Goal: Check status: Check status

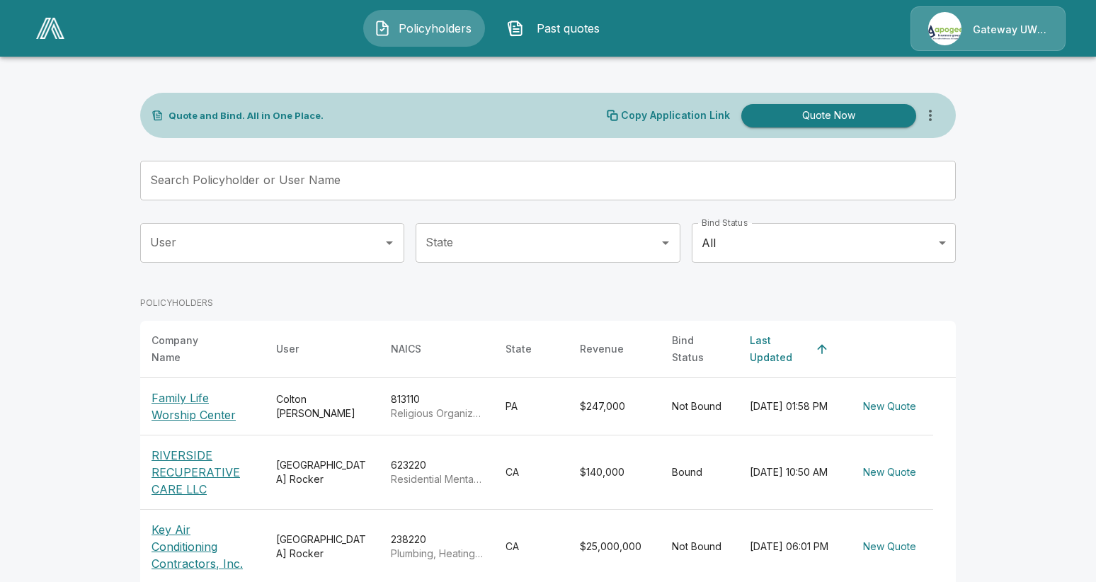
click at [288, 165] on div "Search Policyholder or User Name Search Policyholder or User Name" at bounding box center [548, 181] width 816 height 40
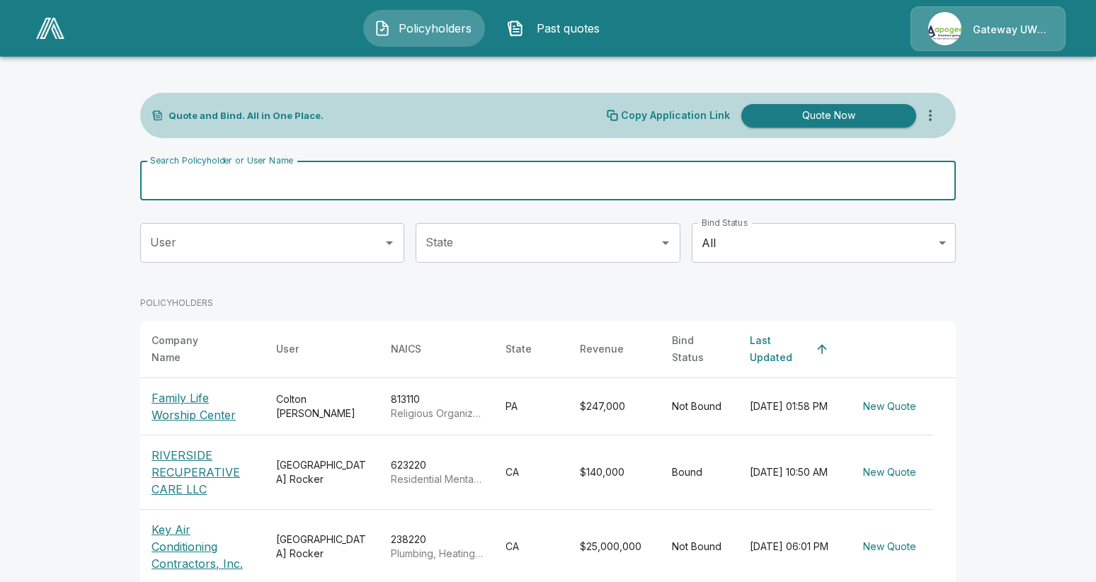
click at [183, 399] on p "Family Life Worship Center" at bounding box center [203, 406] width 102 height 34
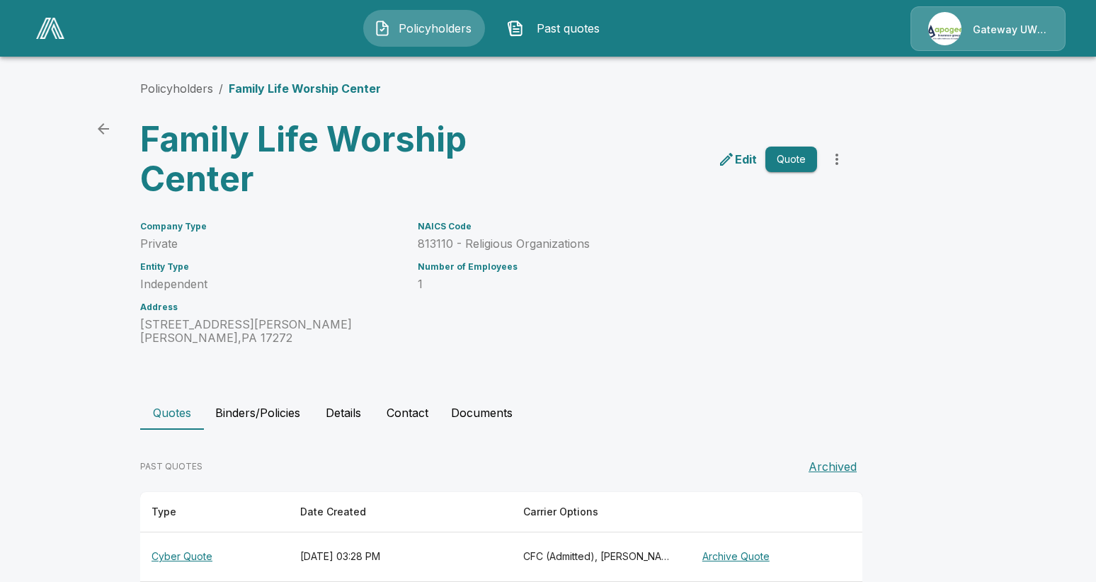
scroll to position [173, 0]
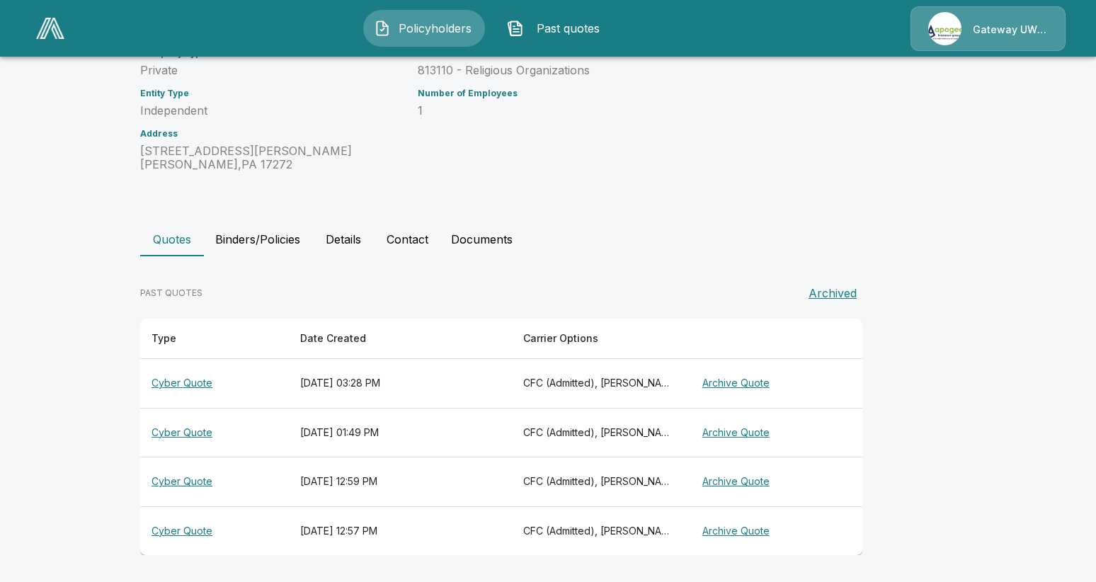
click at [186, 534] on th "Cyber Quote" at bounding box center [214, 530] width 149 height 49
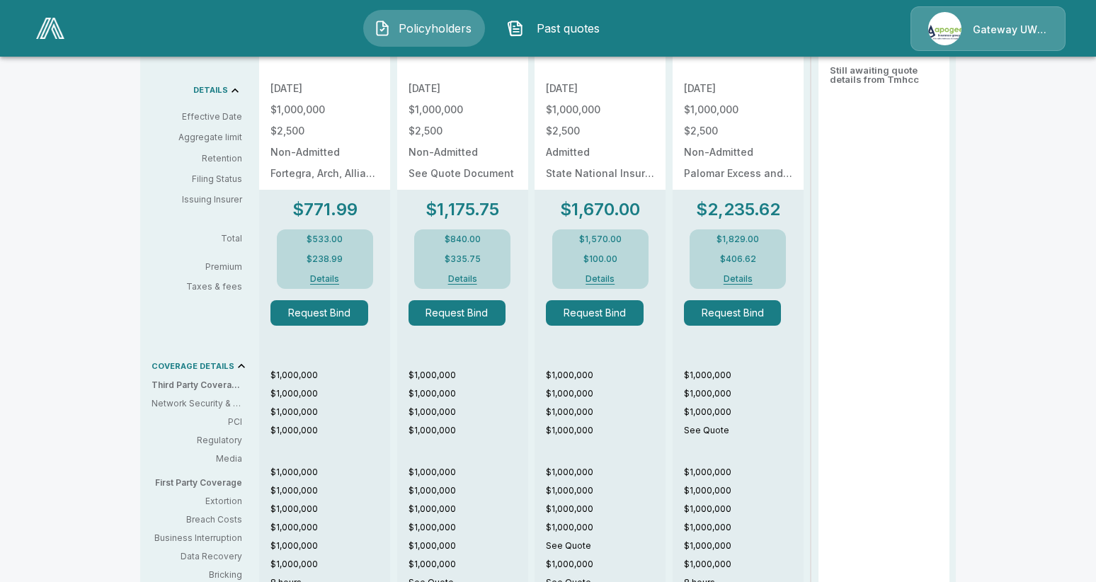
scroll to position [669, 0]
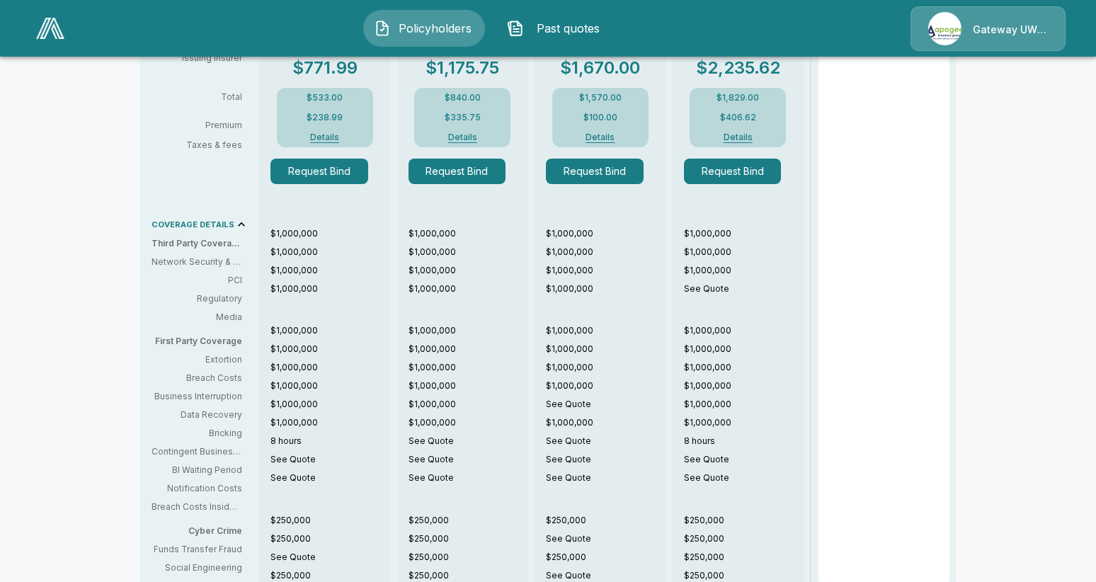
click at [329, 136] on button "Details" at bounding box center [325, 137] width 57 height 8
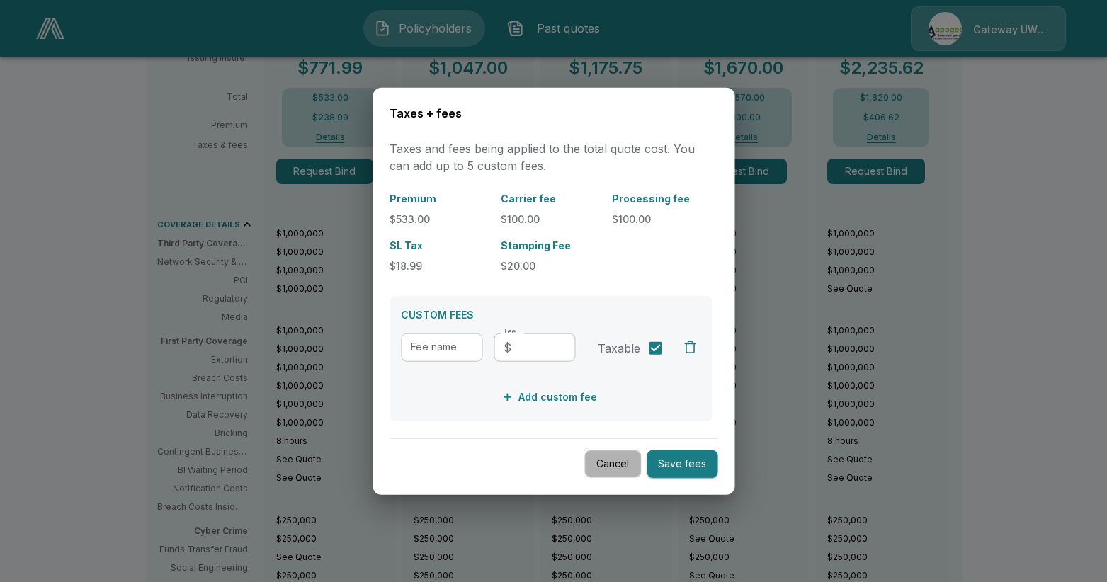
click at [618, 469] on button "Cancel" at bounding box center [612, 464] width 57 height 28
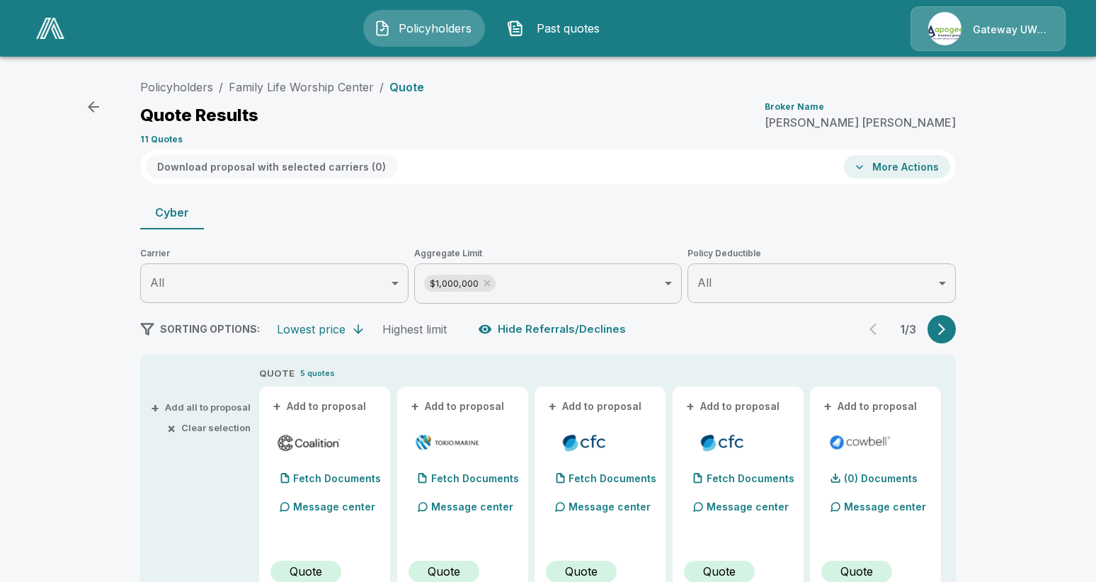
scroll to position [142, 0]
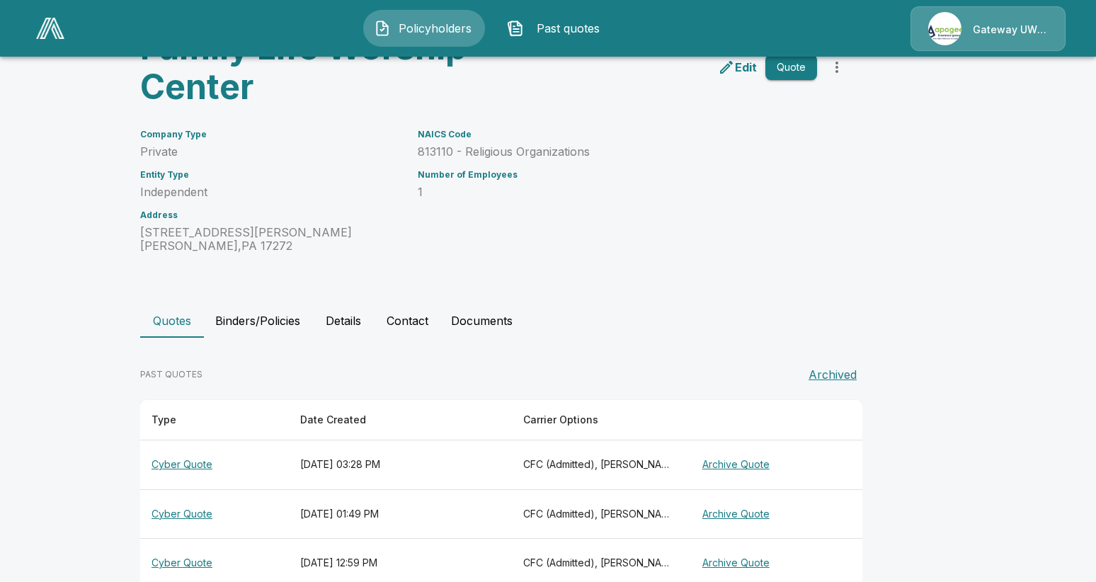
scroll to position [142, 0]
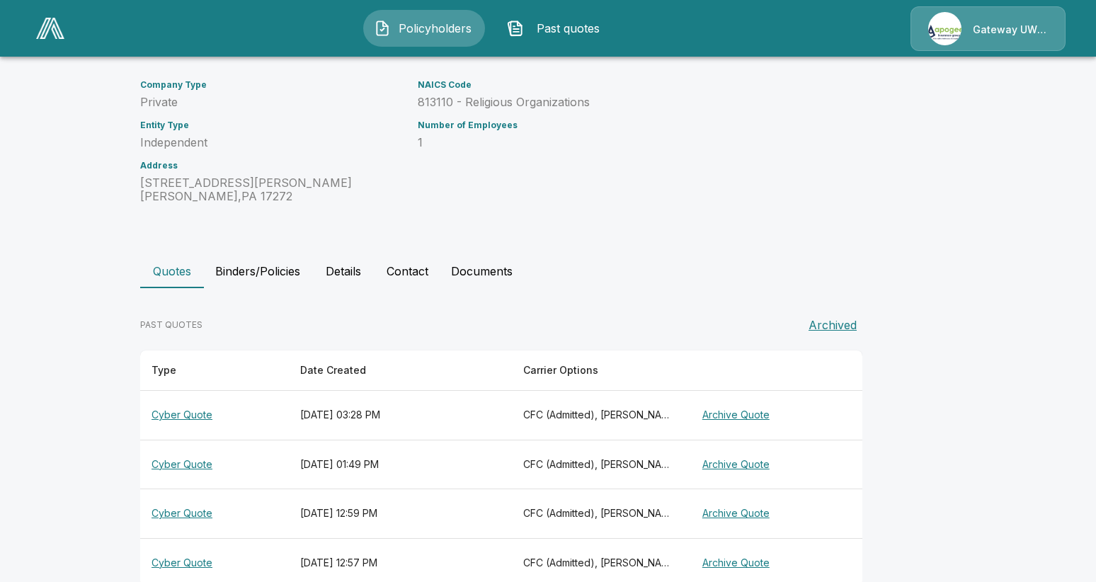
click at [405, 267] on button "Contact" at bounding box center [407, 271] width 64 height 34
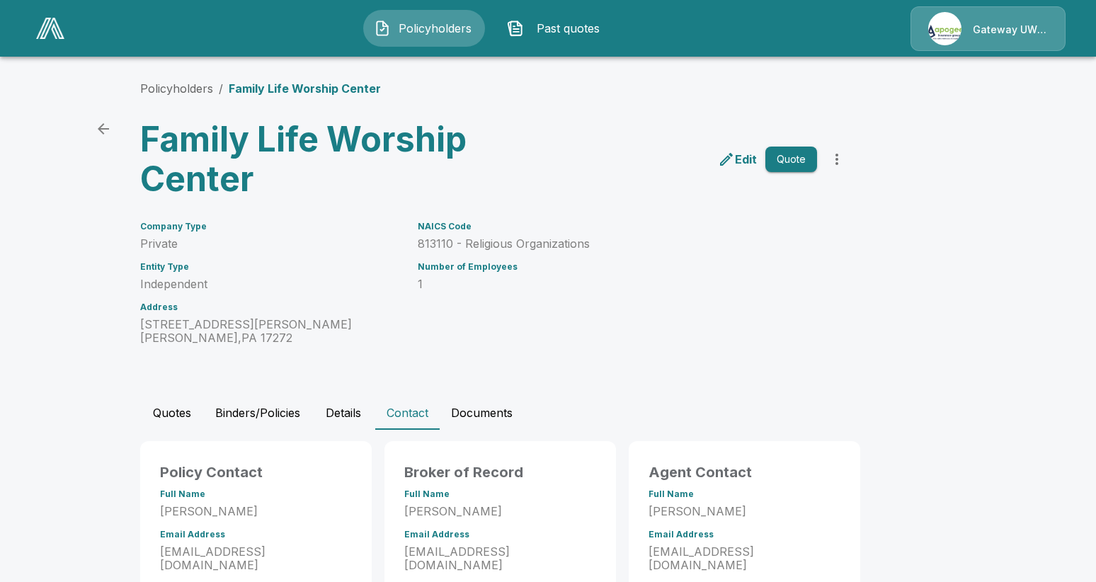
scroll to position [77, 0]
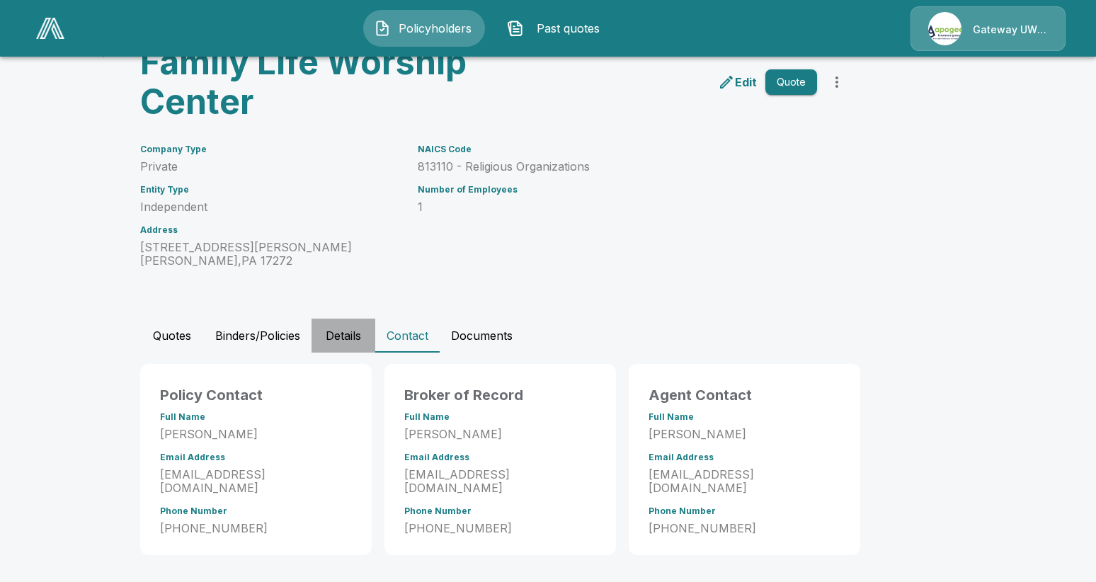
click at [351, 335] on button "Details" at bounding box center [344, 336] width 64 height 34
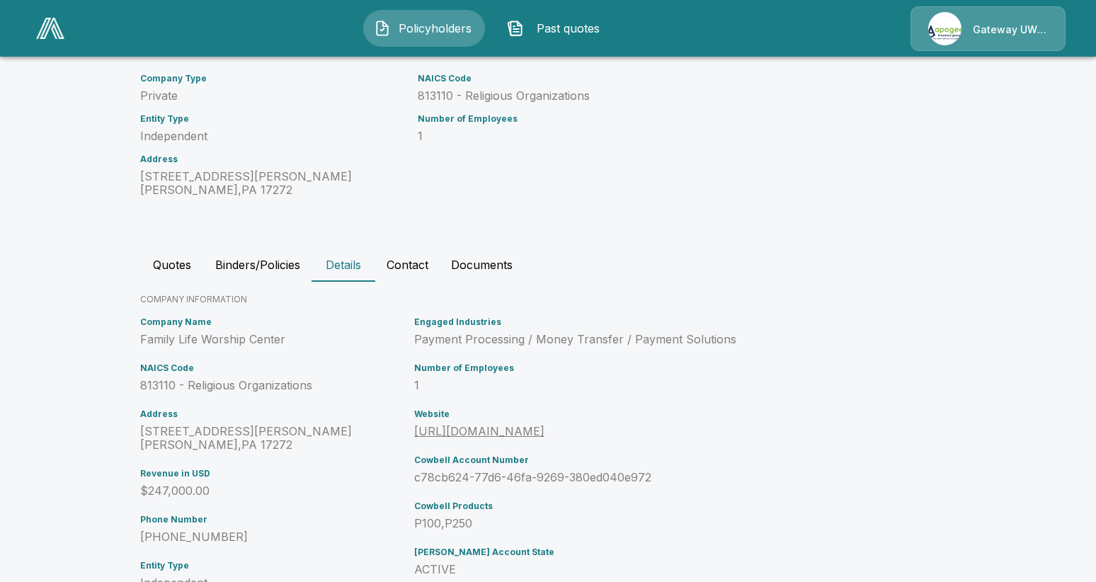
scroll to position [219, 0]
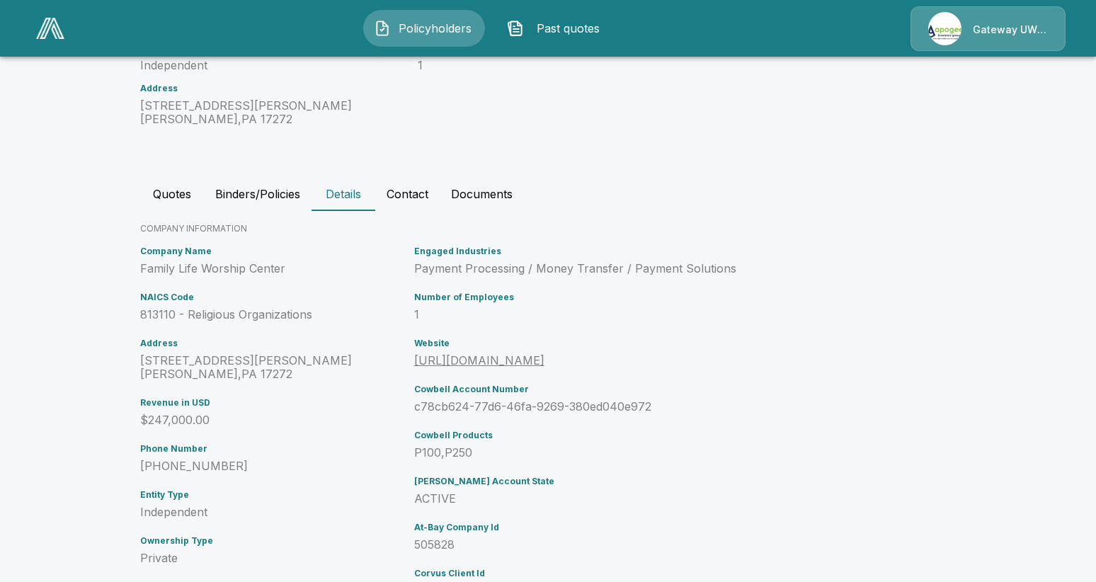
click at [258, 372] on p "[STREET_ADDRESS][PERSON_NAME][PERSON_NAME]" at bounding box center [274, 367] width 268 height 27
drag, startPoint x: 249, startPoint y: 372, endPoint x: 131, endPoint y: 362, distance: 118.0
click at [126, 355] on main "Policyholders / Family Life Worship Center Family Life Worship Center Edit Quot…" at bounding box center [548, 211] width 1096 height 860
copy p "[STREET_ADDRESS][PERSON_NAME][PERSON_NAME]"
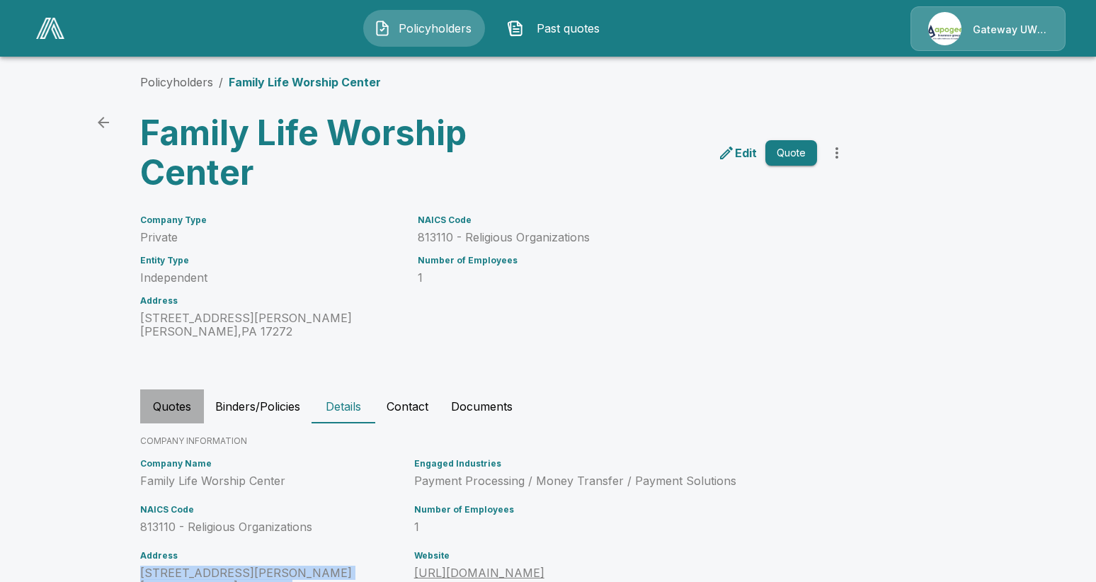
click at [171, 404] on button "Quotes" at bounding box center [172, 406] width 64 height 34
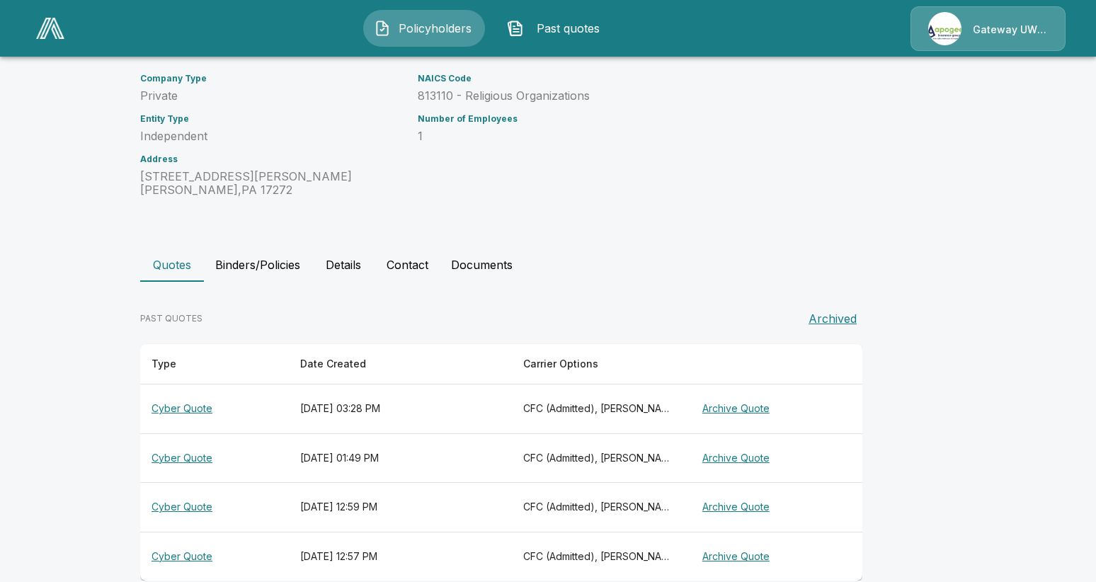
scroll to position [173, 0]
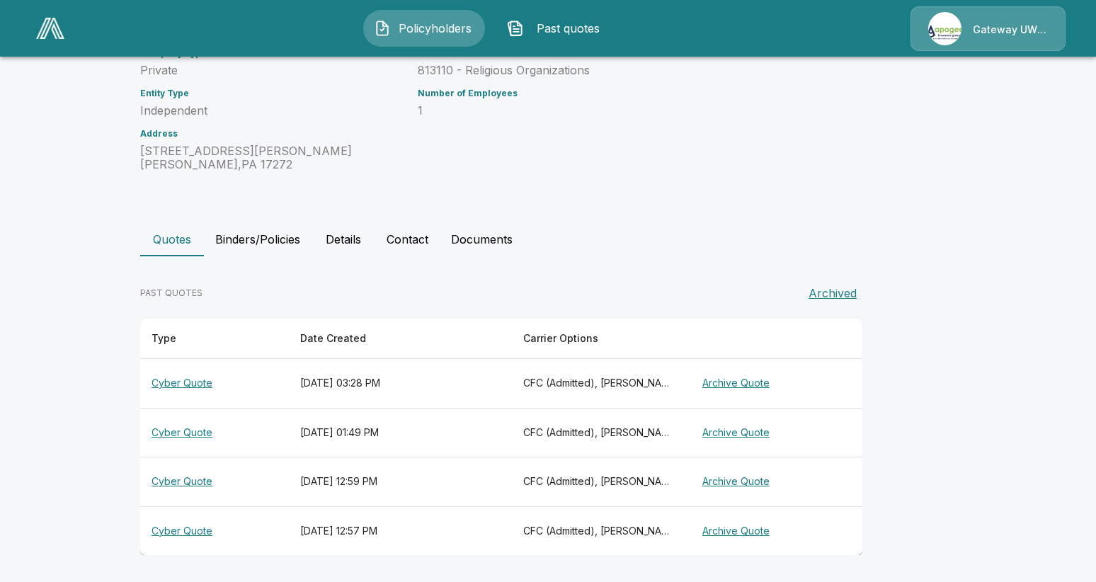
click at [184, 428] on th "Cyber Quote" at bounding box center [214, 433] width 149 height 50
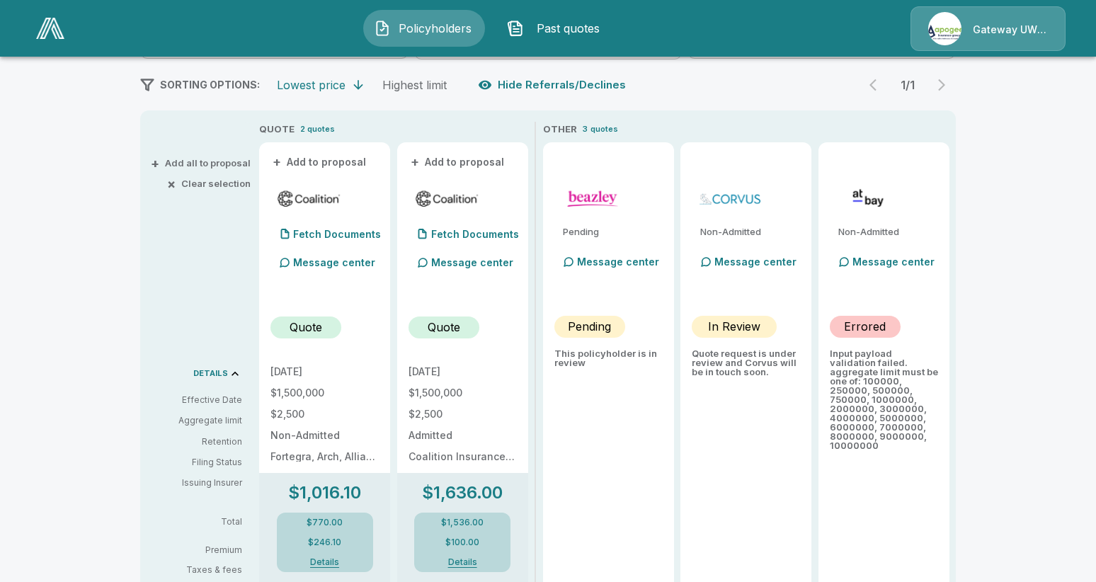
scroll to position [315, 0]
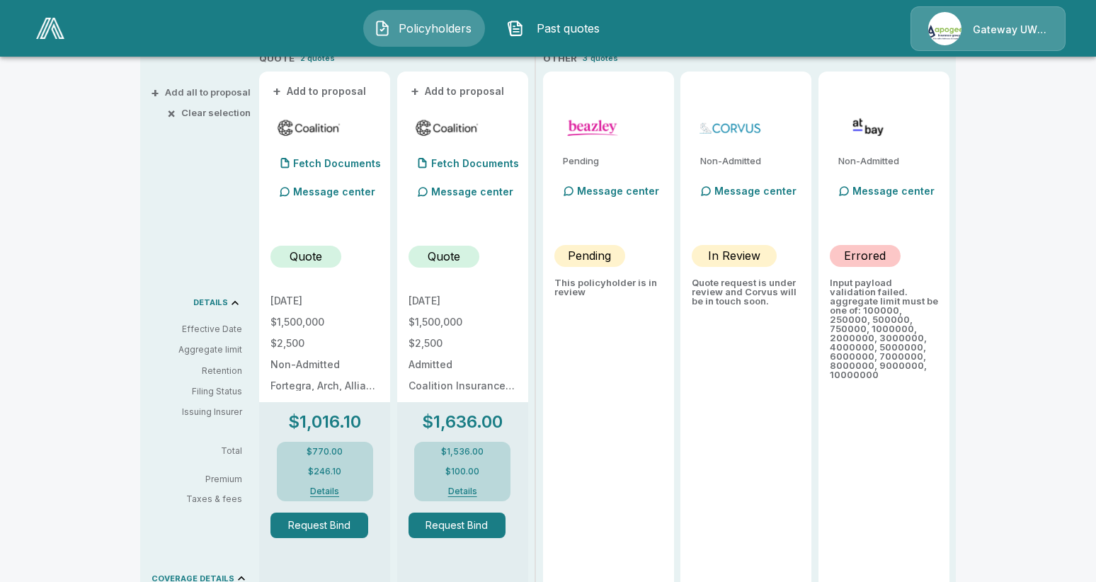
click at [336, 490] on button "Details" at bounding box center [325, 491] width 57 height 8
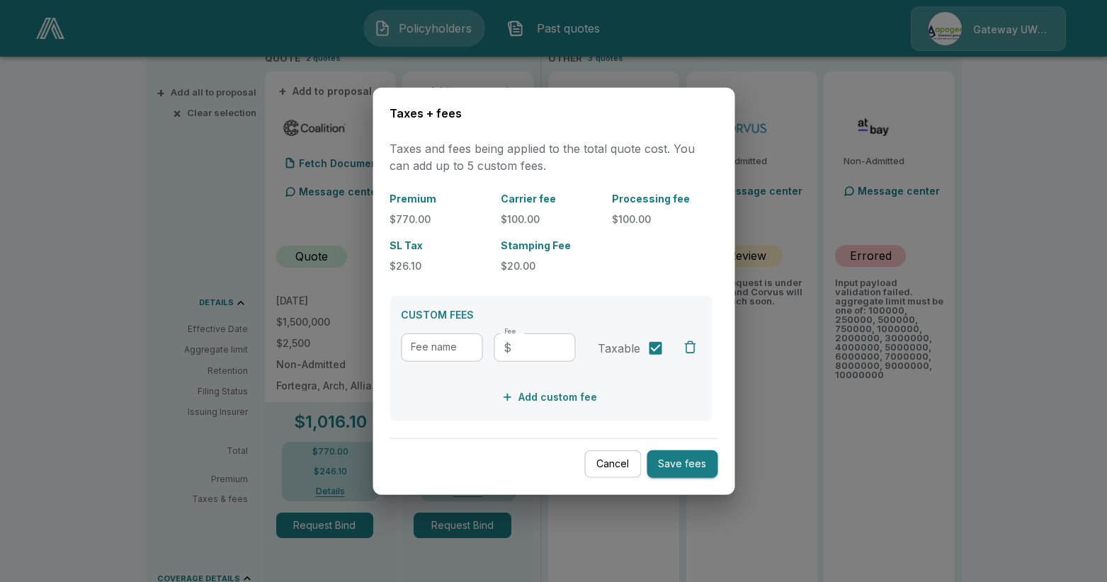
click at [815, 129] on div at bounding box center [553, 291] width 1107 height 582
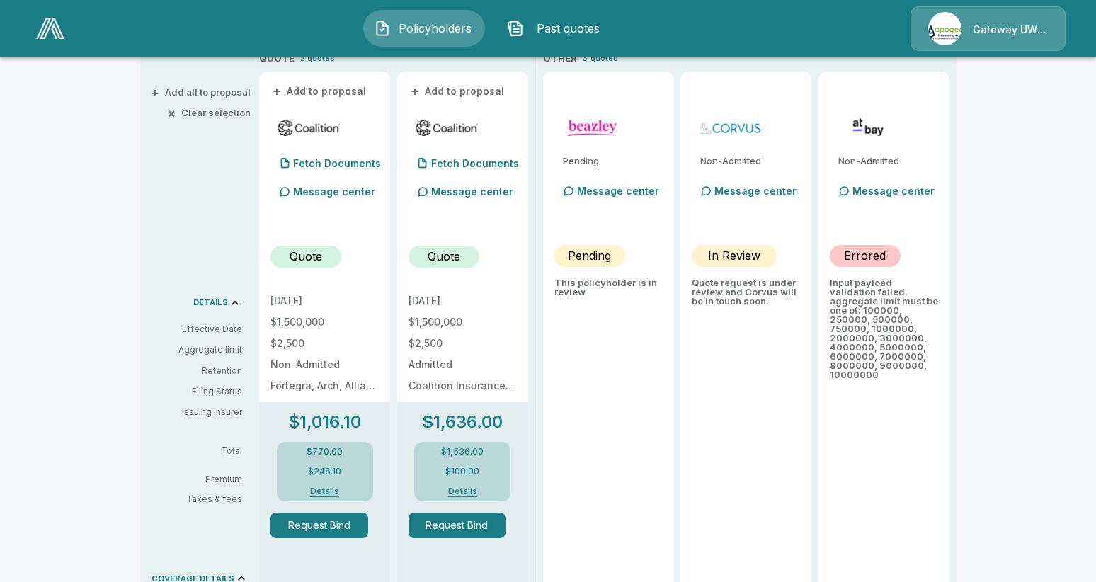
click at [464, 490] on button "Details" at bounding box center [462, 491] width 57 height 8
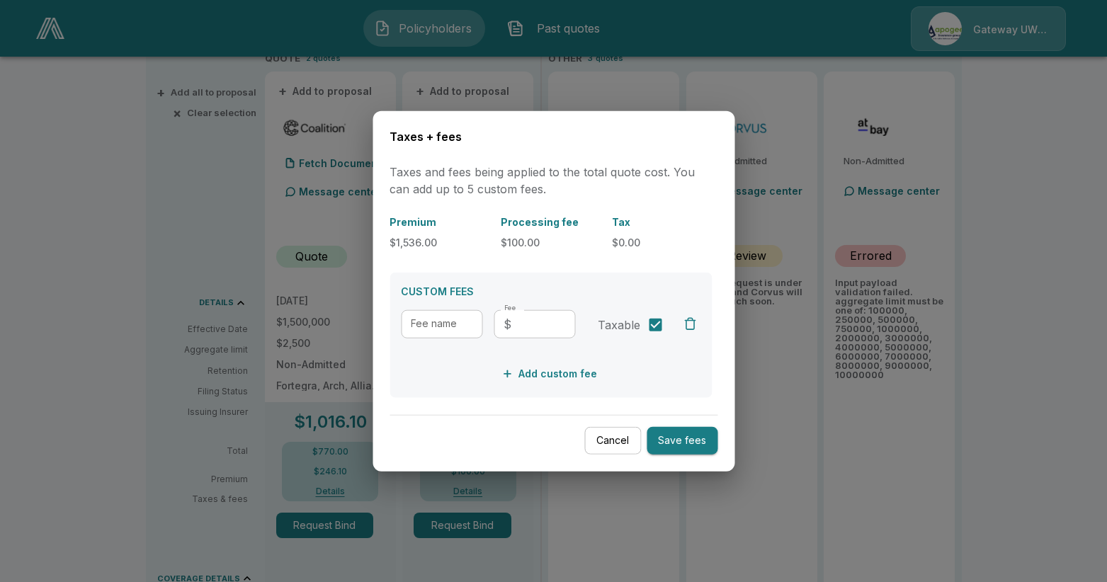
click at [790, 69] on div at bounding box center [553, 291] width 1107 height 582
